Goal: Information Seeking & Learning: Learn about a topic

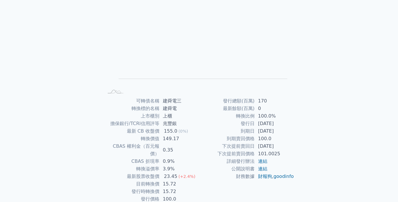
scroll to position [58, 0]
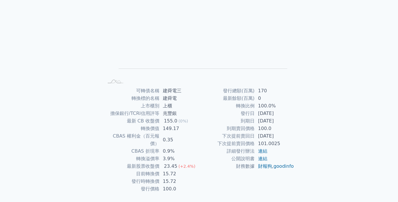
drag, startPoint x: 285, startPoint y: 123, endPoint x: 248, endPoint y: 117, distance: 38.1
click at [248, 117] on tr "到期日 [DATE]" at bounding box center [246, 121] width 95 height 8
click at [237, 120] on td "到期日" at bounding box center [226, 121] width 55 height 8
drag, startPoint x: 180, startPoint y: 166, endPoint x: 155, endPoint y: 161, distance: 25.4
click at [155, 161] on tbody "可轉債名稱 建舜電三 轉換標的名稱 建舜電 上市櫃別 上櫃 擔保銀行/TCRI信用評等 兆豐銀 最新 CB 收盤價 155.0 (0%) 轉換價值 149.1…" at bounding box center [151, 140] width 95 height 106
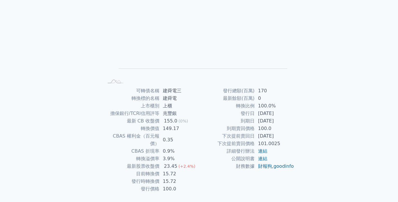
click at [136, 162] on td "最新股票收盤價" at bounding box center [131, 166] width 55 height 8
drag, startPoint x: 184, startPoint y: 159, endPoint x: 143, endPoint y: 158, distance: 40.9
click at [147, 162] on tr "最新股票收盤價 23.45 (+2.4%)" at bounding box center [151, 166] width 95 height 8
click at [124, 162] on td "最新股票收盤價" at bounding box center [131, 166] width 55 height 8
drag, startPoint x: 167, startPoint y: 159, endPoint x: 137, endPoint y: 156, distance: 29.7
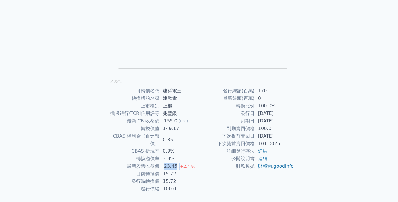
click at [142, 162] on tr "最新股票收盤價 23.45 (+2.4%)" at bounding box center [151, 166] width 95 height 8
click at [122, 162] on td "最新股票收盤價" at bounding box center [131, 166] width 55 height 8
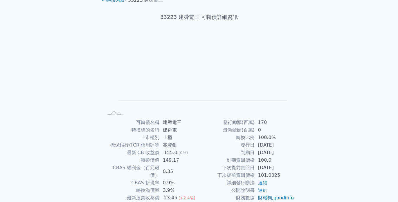
scroll to position [0, 0]
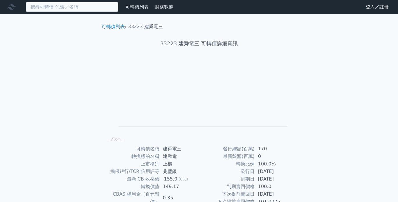
click at [58, 8] on input at bounding box center [72, 7] width 93 height 10
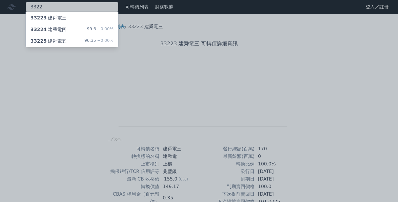
type input "3322"
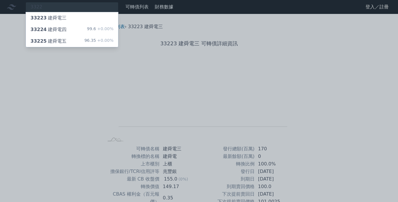
click at [66, 30] on div "33224 建舜電四 99.6 +0.00%" at bounding box center [72, 30] width 92 height 12
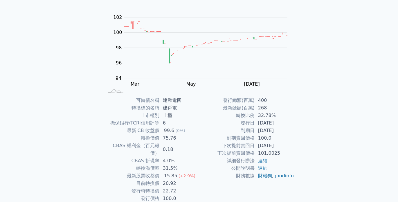
scroll to position [58, 0]
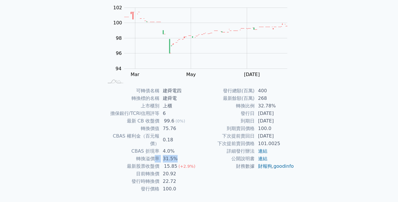
drag, startPoint x: 178, startPoint y: 151, endPoint x: 144, endPoint y: 151, distance: 33.9
click at [144, 155] on tr "轉換溢價率 31.5%" at bounding box center [151, 159] width 95 height 8
drag, startPoint x: 130, startPoint y: 151, endPoint x: 161, endPoint y: 151, distance: 30.7
click at [154, 155] on td "轉換溢價率" at bounding box center [131, 159] width 55 height 8
drag, startPoint x: 180, startPoint y: 151, endPoint x: 129, endPoint y: 151, distance: 51.3
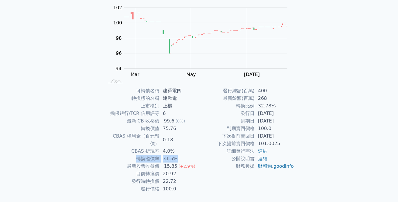
click at [129, 155] on tr "轉換溢價率 31.5%" at bounding box center [151, 159] width 95 height 8
drag, startPoint x: 175, startPoint y: 162, endPoint x: 142, endPoint y: 159, distance: 33.4
click at [144, 162] on tr "最新股票收盤價 15.85 (+2.9%)" at bounding box center [151, 166] width 95 height 8
drag, startPoint x: 126, startPoint y: 159, endPoint x: 156, endPoint y: 158, distance: 30.2
click at [156, 162] on td "最新股票收盤價" at bounding box center [131, 166] width 55 height 8
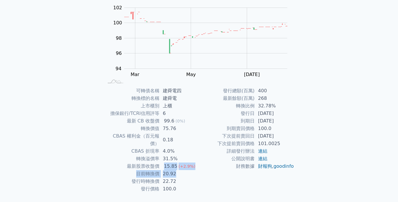
drag, startPoint x: 182, startPoint y: 165, endPoint x: 139, endPoint y: 158, distance: 44.1
click at [141, 158] on tbody "可轉債名稱 建舜電四 轉換標的名稱 建舜電 上市櫃別 上櫃 擔保銀行/TCRI信用評等 6 最新 CB 收盤價 99.6 (0%) 轉換價值 75.76 CB…" at bounding box center [151, 140] width 95 height 106
click at [126, 162] on td "最新股票收盤價" at bounding box center [131, 166] width 55 height 8
drag, startPoint x: 178, startPoint y: 166, endPoint x: 146, endPoint y: 162, distance: 32.4
click at [155, 162] on tbody "可轉債名稱 建舜電四 轉換標的名稱 建舜電 上市櫃別 上櫃 擔保銀行/TCRI信用評等 6 最新 CB 收盤價 99.6 (0%) 轉換價值 75.76 CB…" at bounding box center [151, 140] width 95 height 106
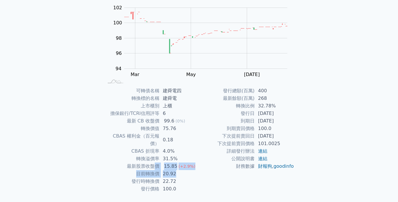
click at [169, 170] on td "20.92" at bounding box center [179, 174] width 40 height 8
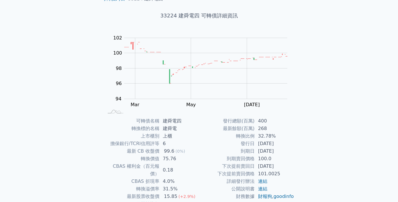
scroll to position [0, 0]
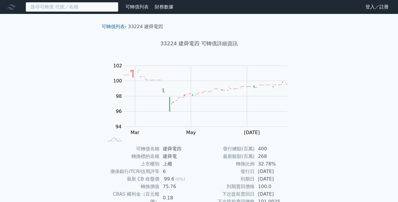
click at [94, 11] on input at bounding box center [72, 7] width 93 height 10
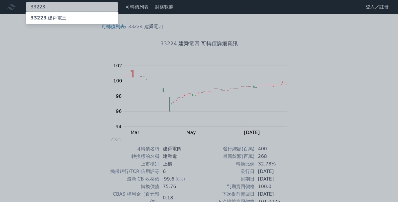
type input "33223"
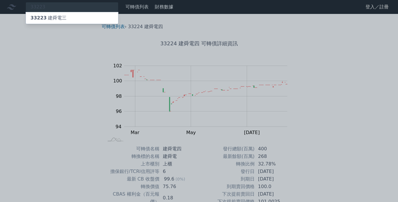
click at [71, 17] on div "33223 建舜電三" at bounding box center [72, 18] width 92 height 12
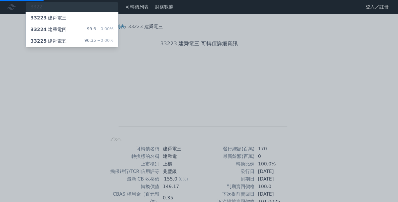
click at [322, 134] on div at bounding box center [199, 101] width 398 height 202
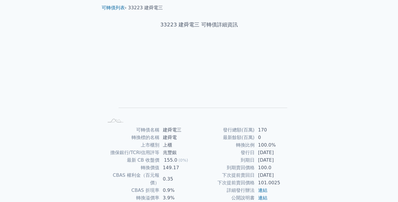
scroll to position [29, 0]
